Goal: Communication & Community: Answer question/provide support

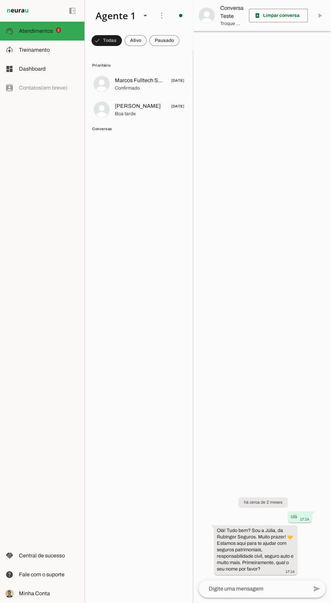
click at [128, 46] on span at bounding box center [136, 40] width 22 height 16
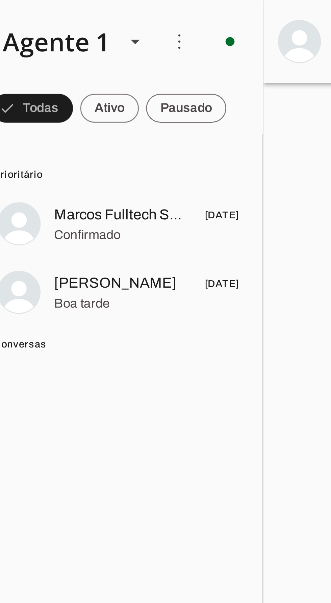
click at [141, 37] on span at bounding box center [136, 40] width 22 height 16
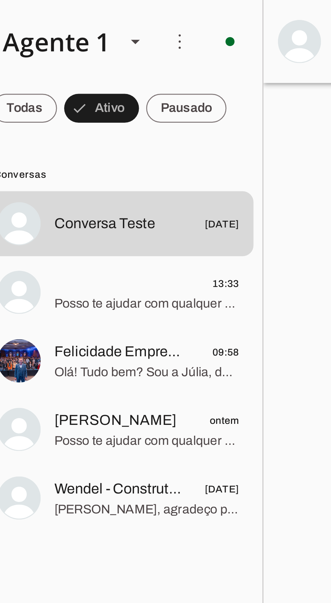
click at [152, 113] on span "Posso te ajudar com qualquer dúvida sobre seguros e consórcios. Qual é a sua ne…" at bounding box center [149, 114] width 69 height 7
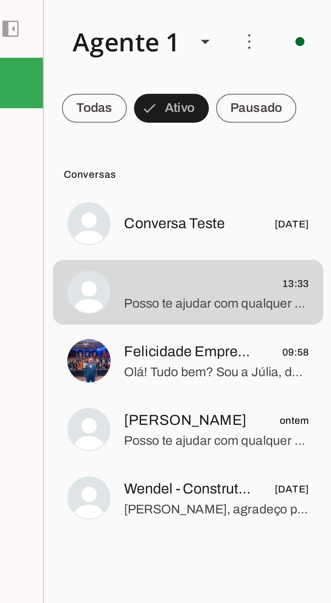
click at [146, 134] on span "Felicidade Empreendedora" at bounding box center [140, 132] width 50 height 8
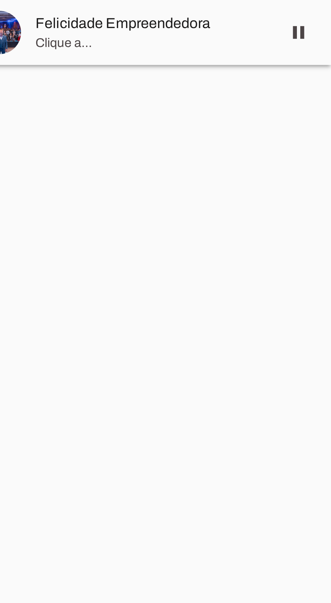
click at [321, 9] on span at bounding box center [319, 12] width 16 height 16
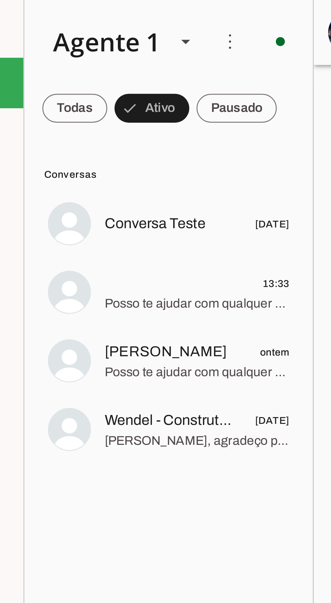
click at [162, 111] on span "Posso te ajudar com qualquer dúvida sobre seguros e consórcios. Qual é a sua ne…" at bounding box center [149, 114] width 69 height 7
